Goal: Task Accomplishment & Management: Use online tool/utility

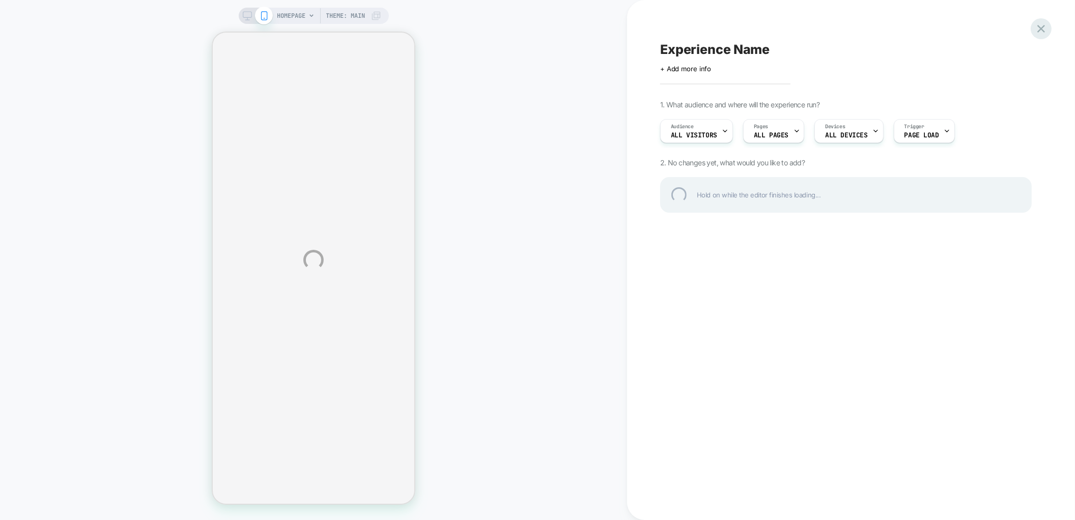
click at [1040, 27] on div at bounding box center [1041, 28] width 21 height 21
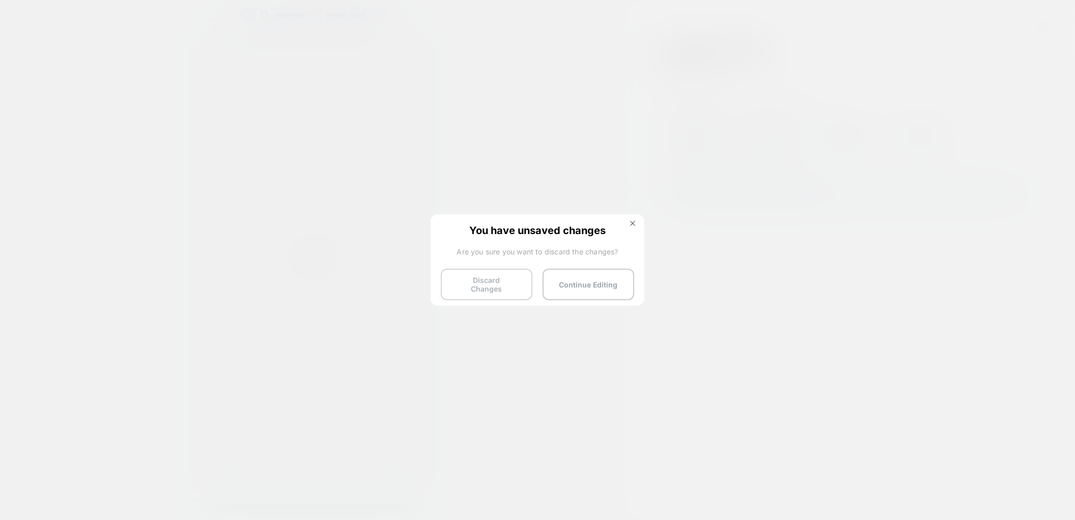
click at [508, 282] on button "Discard Changes" at bounding box center [487, 285] width 92 height 32
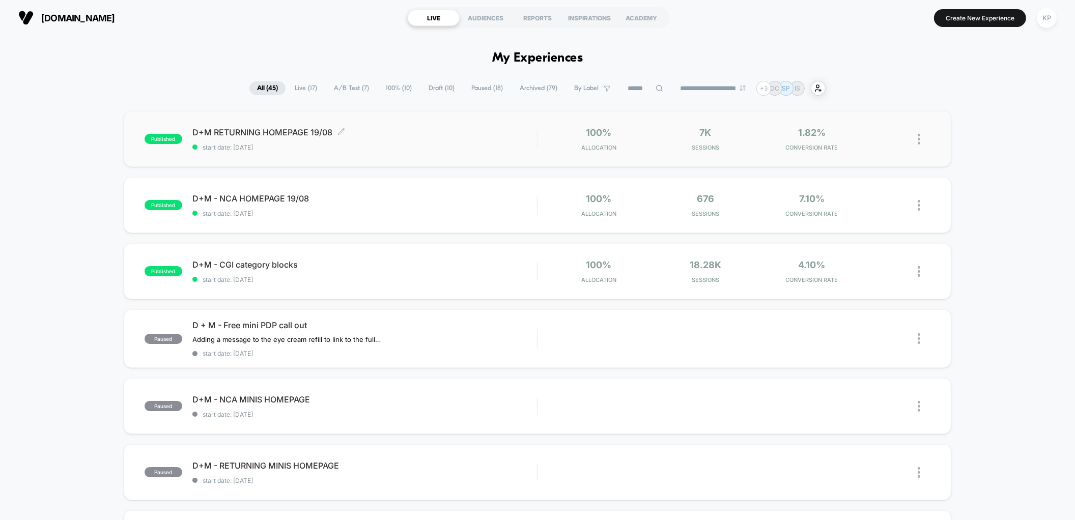
click at [297, 136] on span "D+M RETURNING HOMEPAGE 19/08 Click to edit experience details" at bounding box center [364, 132] width 345 height 10
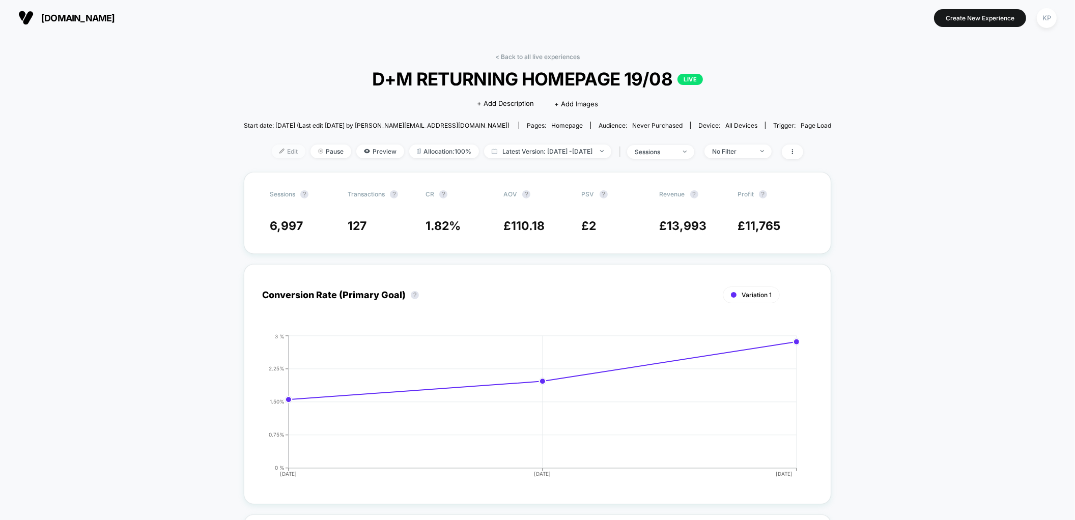
click at [272, 154] on span "Edit" at bounding box center [289, 152] width 34 height 14
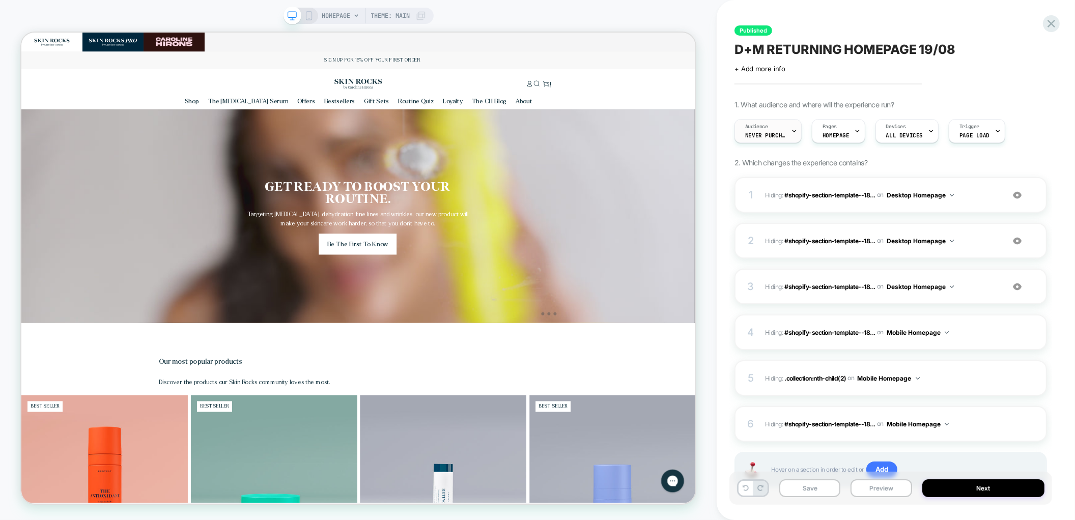
click at [773, 135] on span "Never Purchased" at bounding box center [765, 135] width 41 height 7
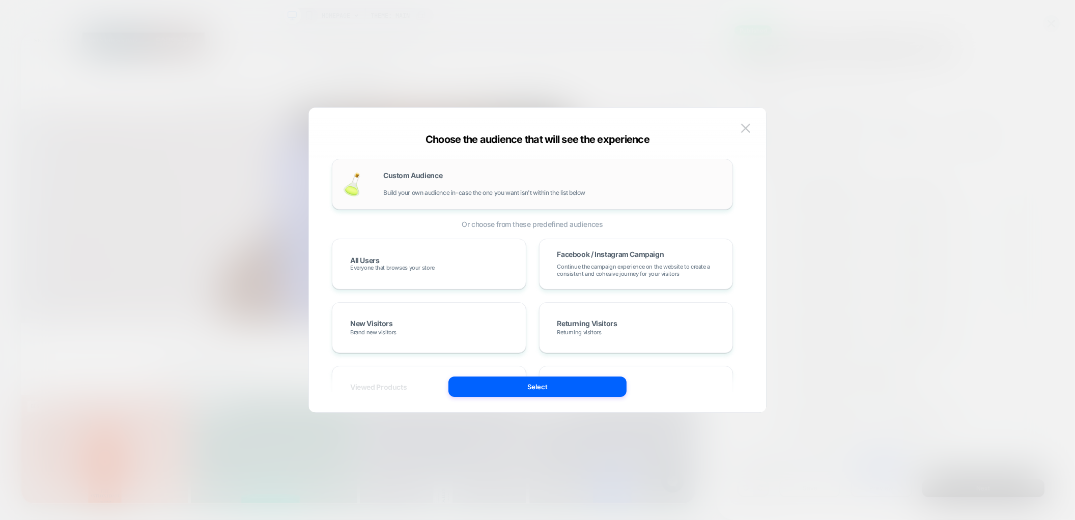
scroll to position [0, 1801]
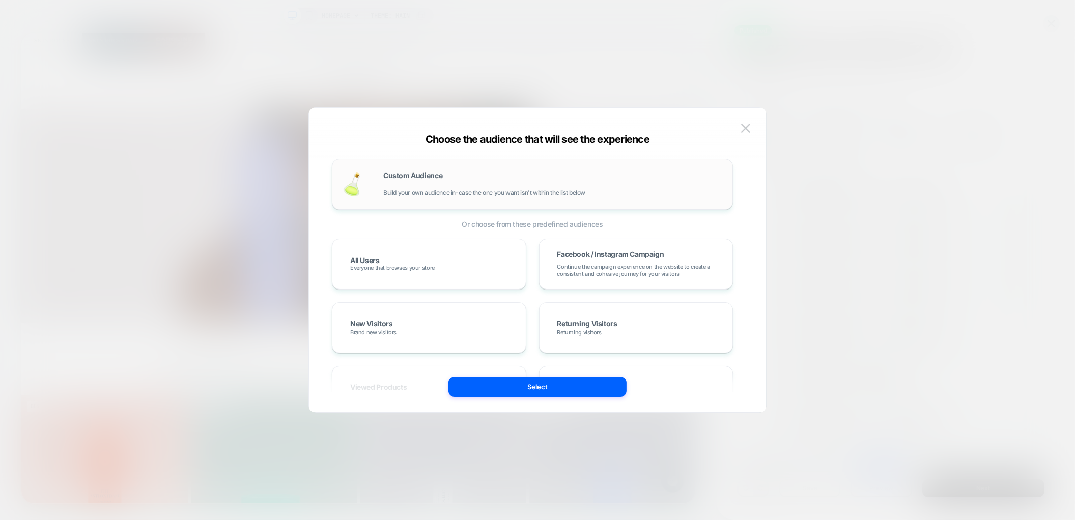
click at [475, 181] on div "Custom Audience Build your own audience in-case the one you want isn't within t…" at bounding box center [552, 184] width 339 height 24
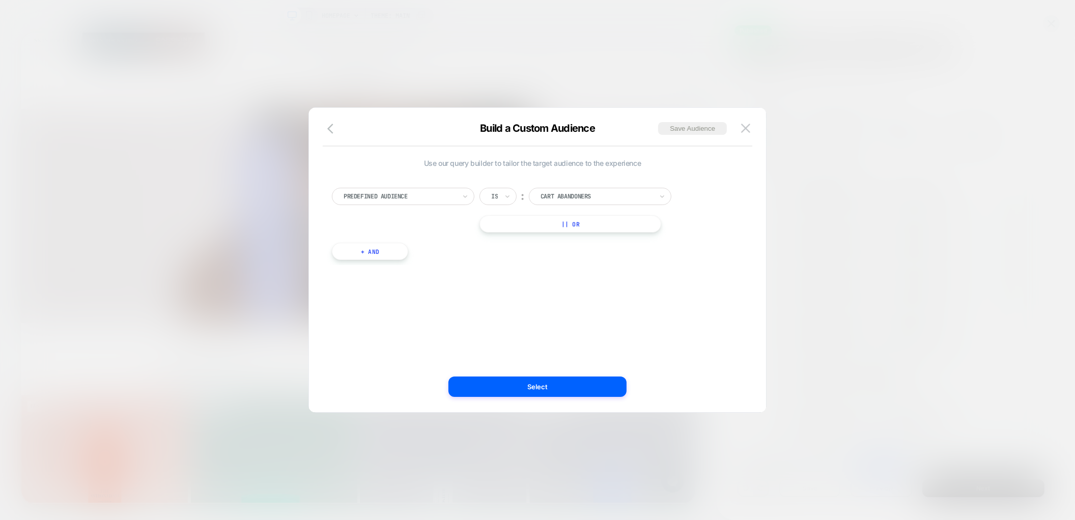
click at [503, 198] on div "Is" at bounding box center [498, 196] width 37 height 17
click at [506, 239] on div "Is not" at bounding box center [523, 241] width 66 height 16
click at [573, 188] on div "Cart Abandoners" at bounding box center [613, 196] width 143 height 17
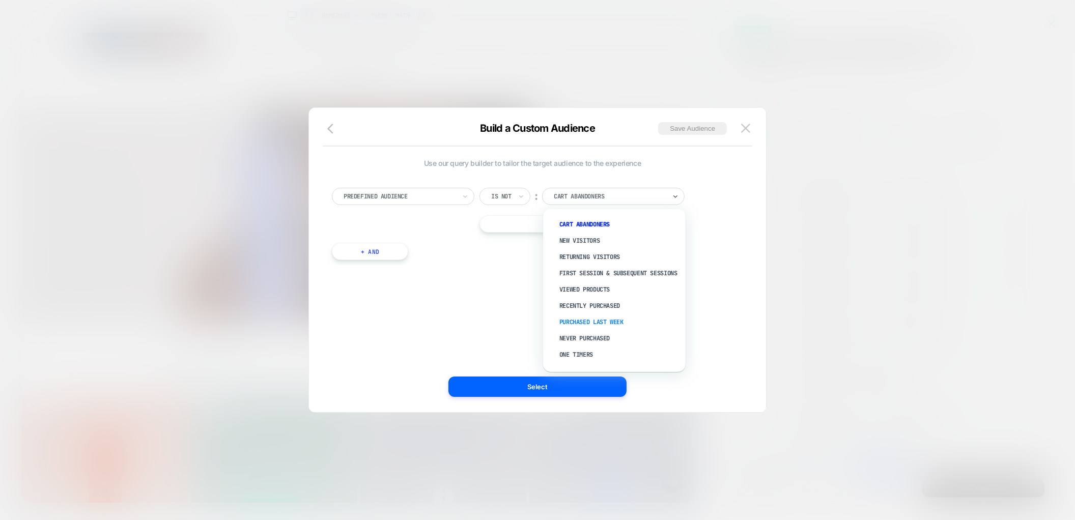
scroll to position [9, 0]
click at [580, 329] on div "Never Purchased" at bounding box center [619, 330] width 132 height 16
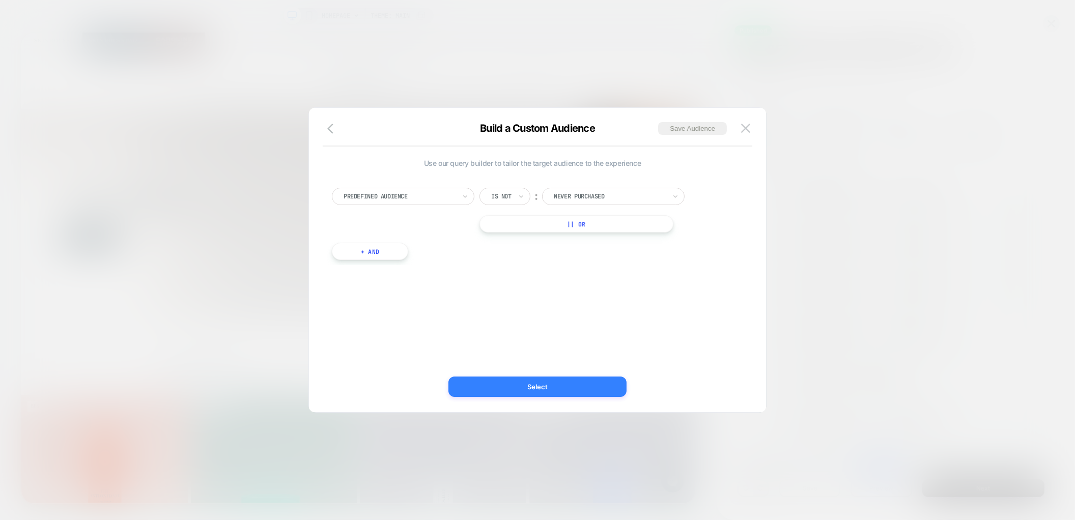
scroll to position [0, 2]
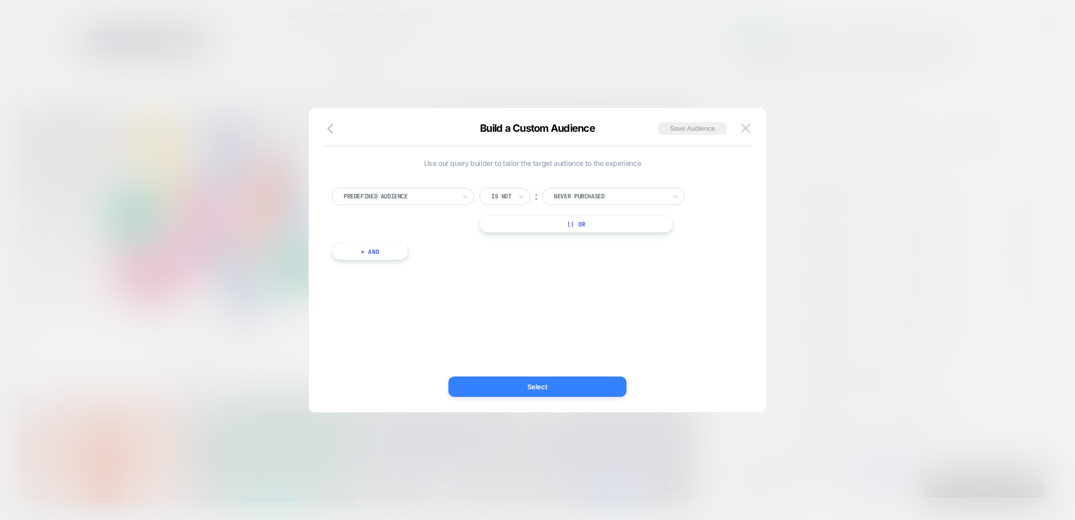
click at [566, 388] on button "Select" at bounding box center [538, 387] width 178 height 20
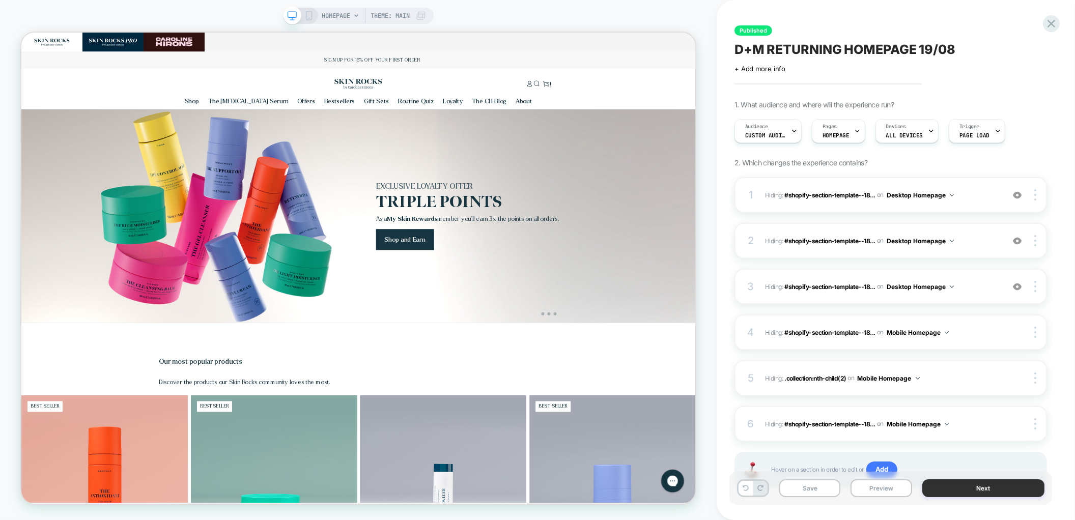
click at [969, 487] on button "Next" at bounding box center [983, 489] width 123 height 18
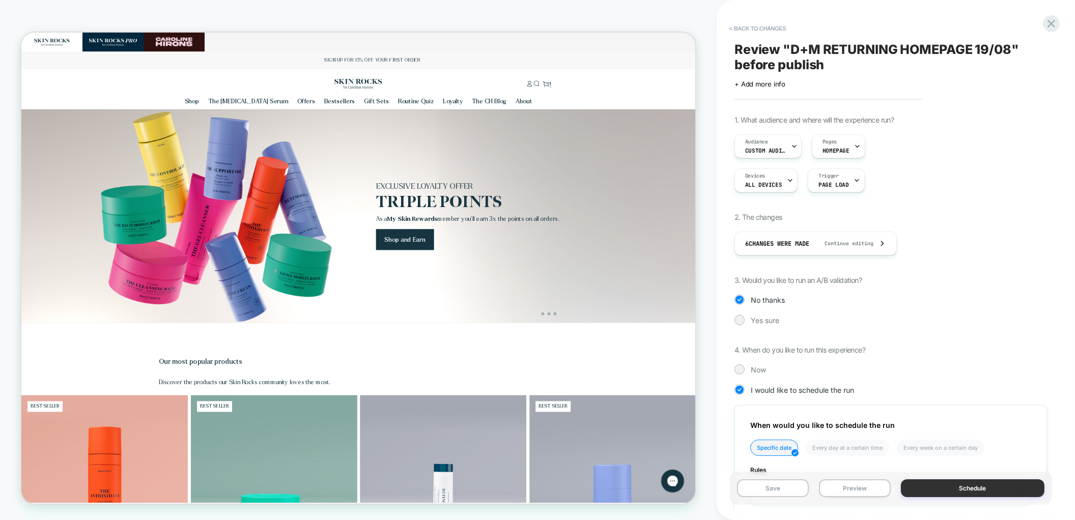
click at [951, 489] on button "Schedule" at bounding box center [973, 489] width 144 height 18
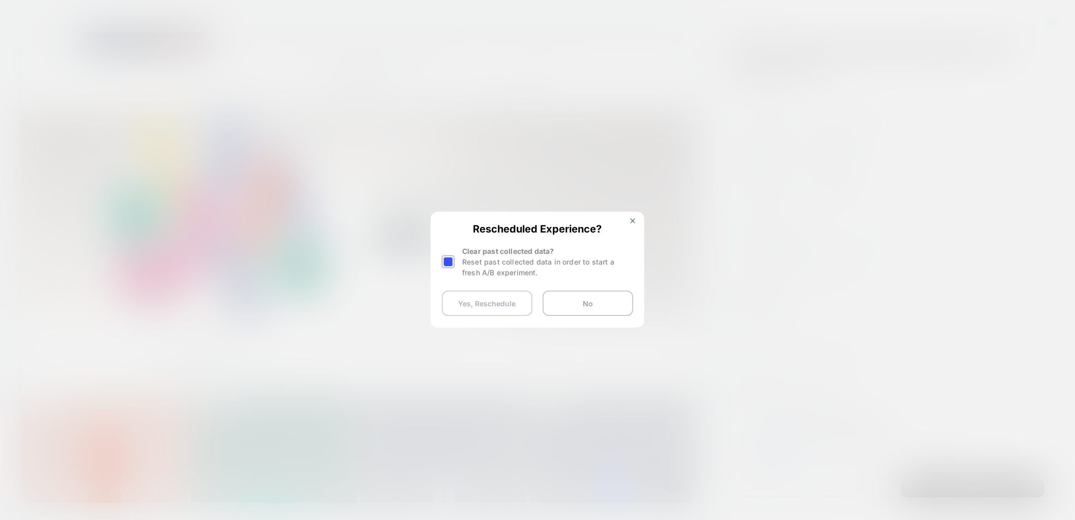
click at [474, 303] on button "Yes, Reschedule" at bounding box center [487, 303] width 91 height 25
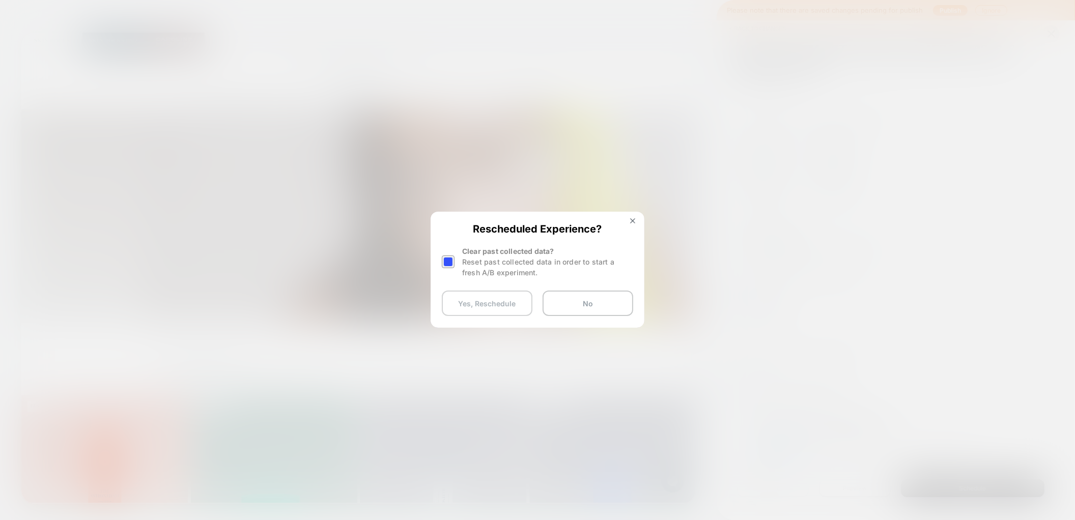
scroll to position [0, 846]
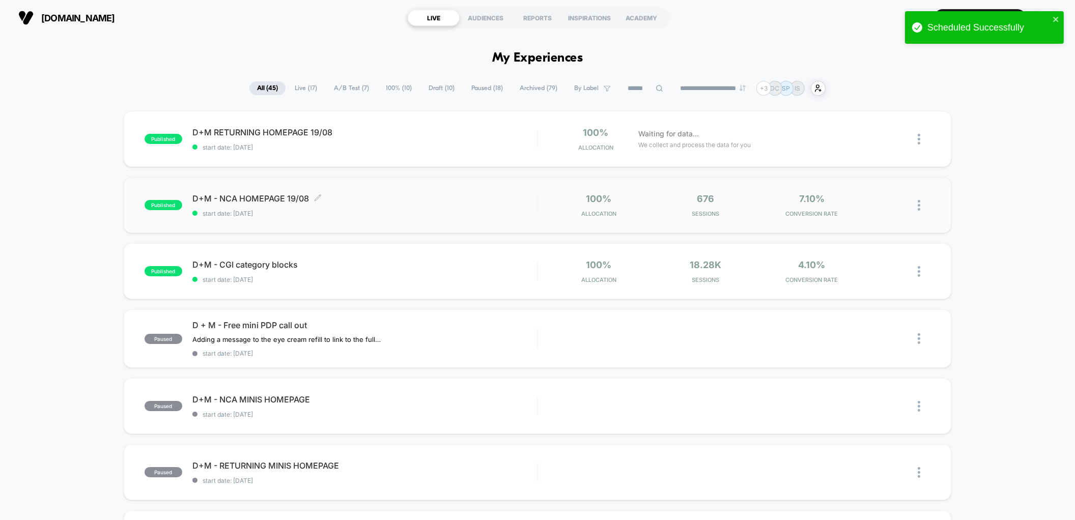
click at [241, 200] on span "D+M - NCA HOMEPAGE 19/08 Click to edit experience details" at bounding box center [364, 198] width 345 height 10
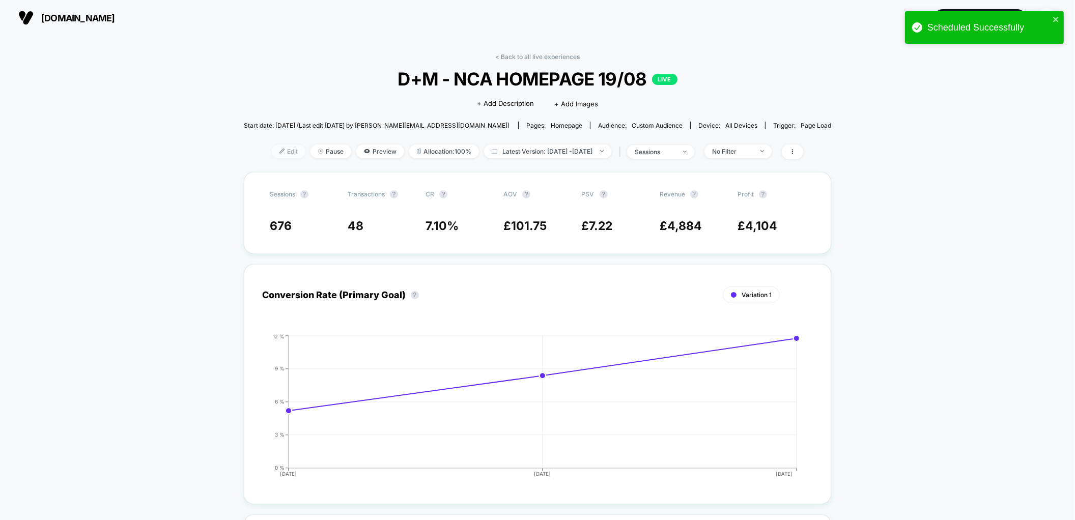
click at [272, 152] on span "Edit" at bounding box center [289, 152] width 34 height 14
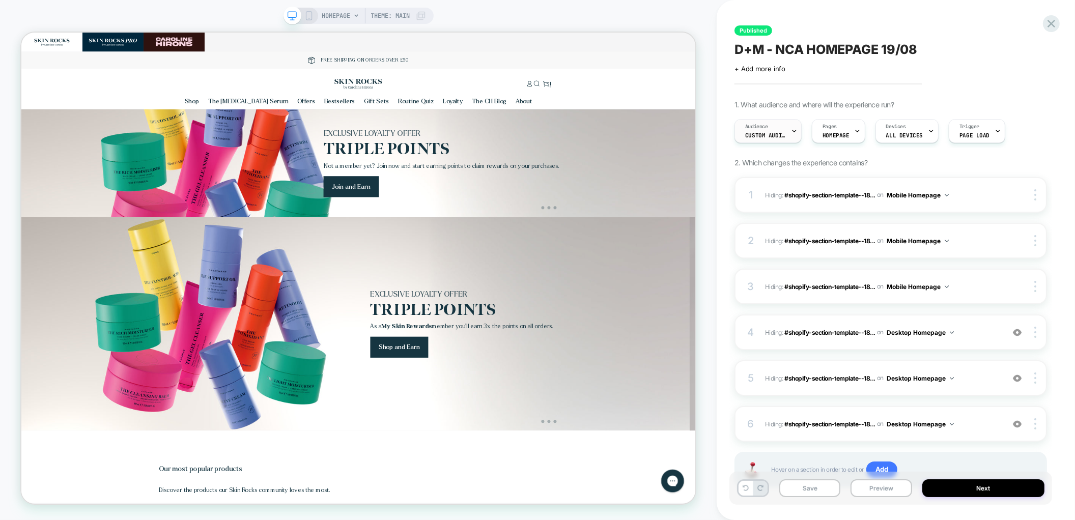
scroll to position [0, 518]
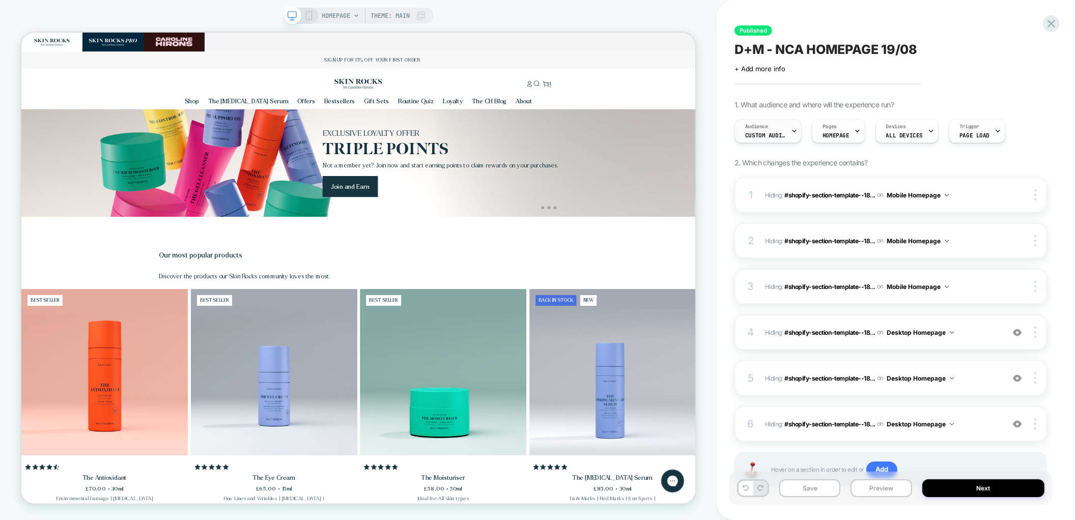
click at [773, 132] on span "Custom Audience" at bounding box center [765, 135] width 41 height 7
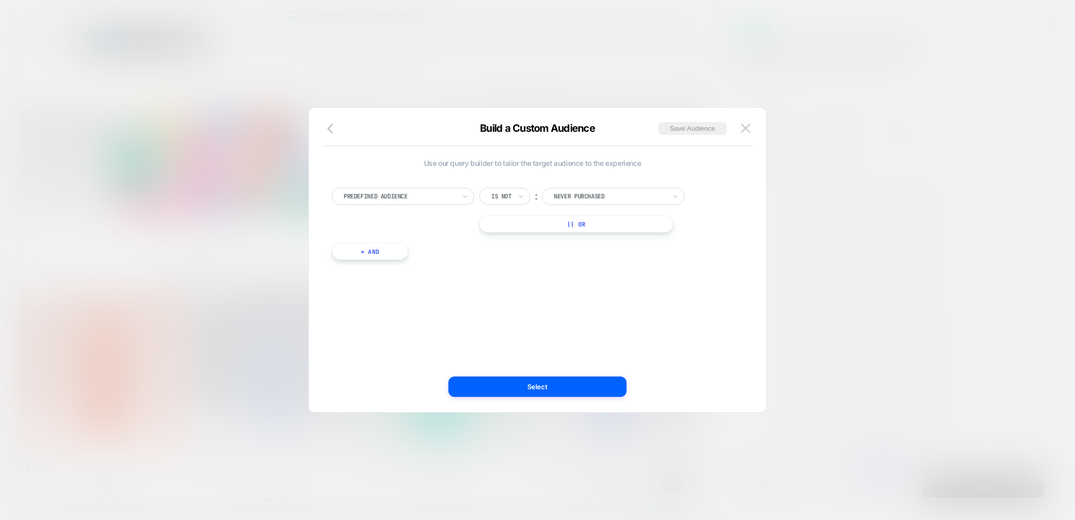
click at [501, 193] on div at bounding box center [501, 196] width 20 height 9
click at [501, 223] on div "Is" at bounding box center [523, 224] width 66 height 16
click at [552, 390] on button "Select" at bounding box center [538, 387] width 178 height 20
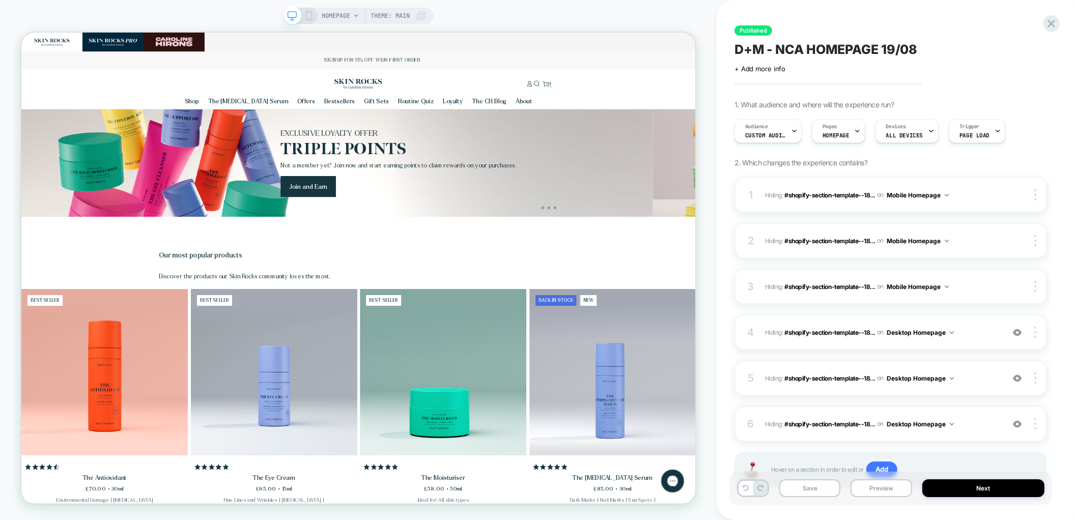
scroll to position [0, 0]
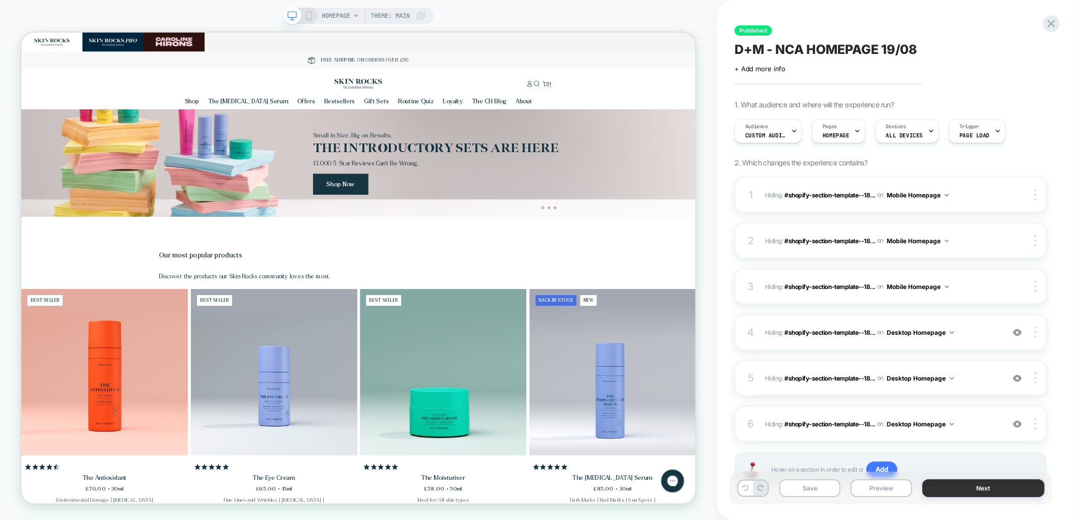
click at [984, 492] on button "Next" at bounding box center [983, 489] width 123 height 18
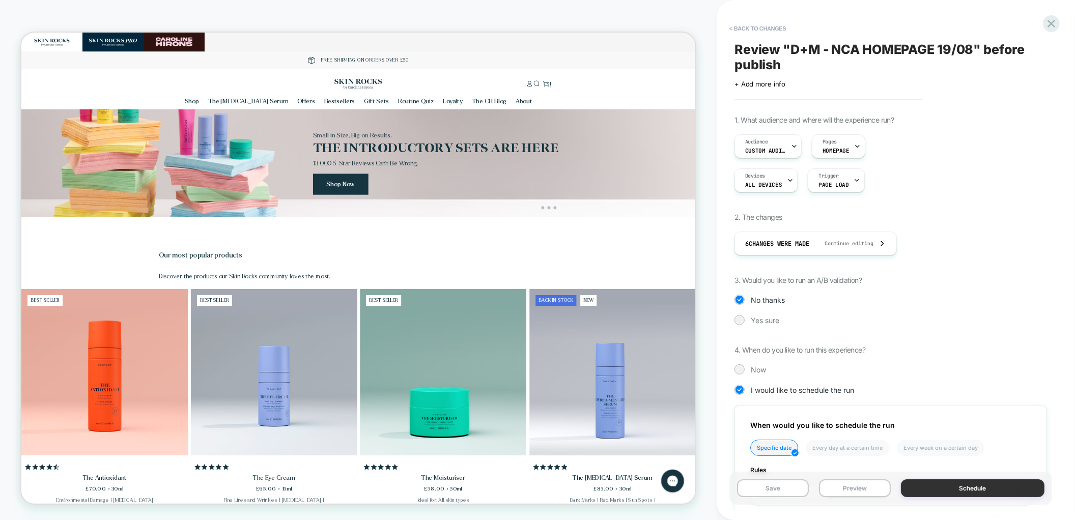
click at [968, 493] on button "Schedule" at bounding box center [973, 489] width 144 height 18
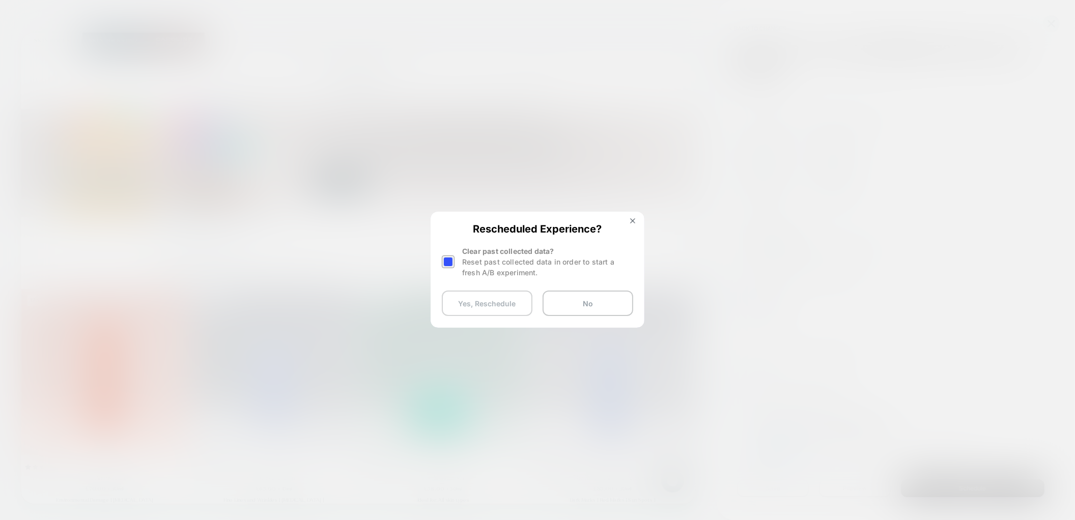
click at [480, 294] on button "Yes, Reschedule" at bounding box center [487, 303] width 91 height 25
